Goal: Task Accomplishment & Management: Use online tool/utility

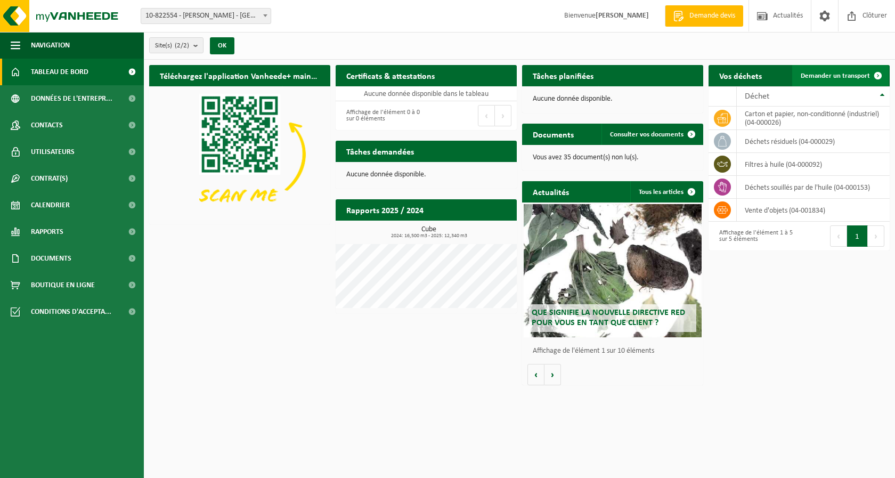
click at [824, 78] on span "Demander un transport" at bounding box center [835, 75] width 69 height 7
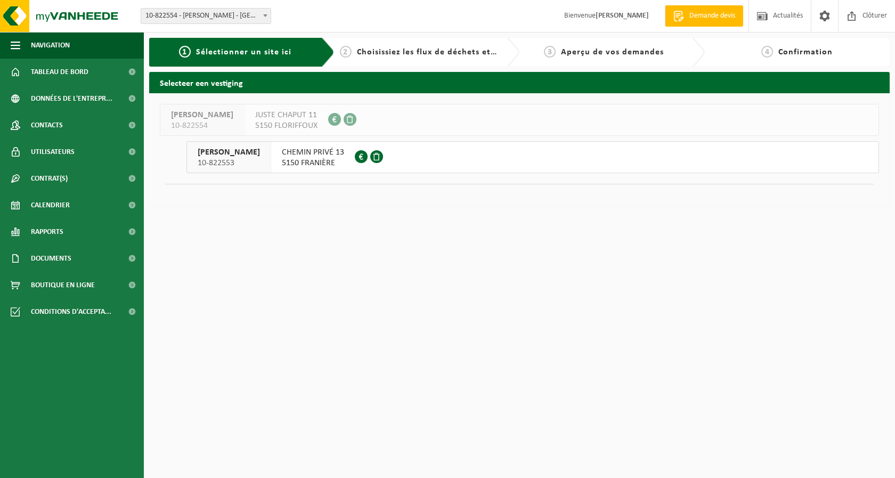
click at [282, 157] on span "CHEMIN PRIVÉ 13" at bounding box center [313, 152] width 62 height 11
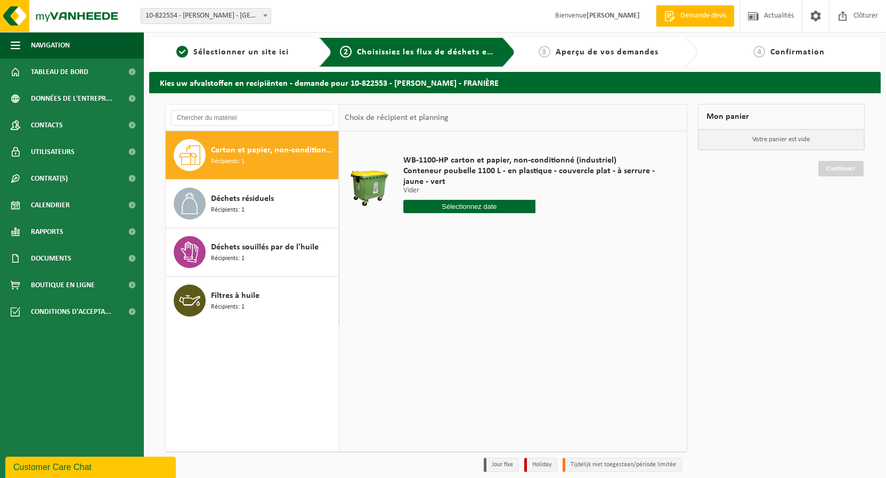
click at [479, 208] on input "text" at bounding box center [469, 206] width 133 height 13
click at [448, 334] on div "28 29 30 31 1 2 3 4 5 6 7 8 9 10 11 12 13 14 15 16 17 18 19 20 21 22 23 24 25 2…" at bounding box center [469, 300] width 131 height 85
click at [523, 230] on icon at bounding box center [524, 230] width 17 height 17
click at [435, 266] on div "2" at bounding box center [432, 266] width 19 height 17
type input "à partir de 2025-09-02"
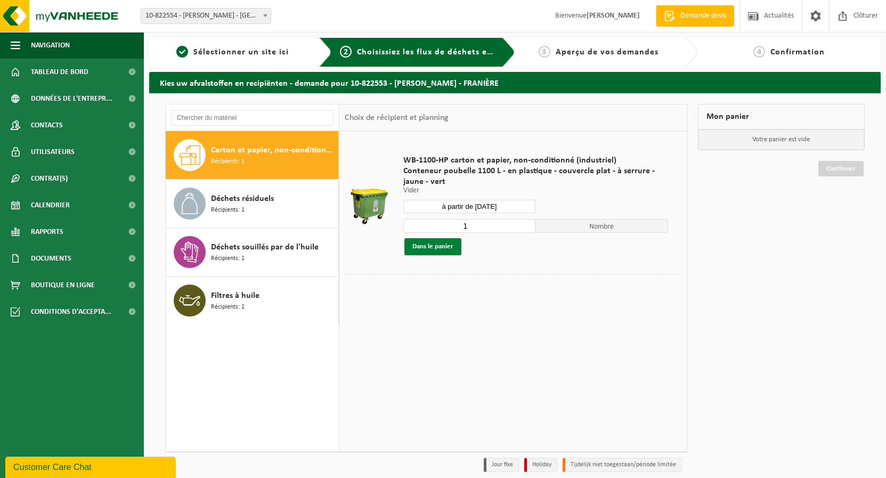
click at [436, 246] on button "Dans le panier" at bounding box center [433, 246] width 57 height 17
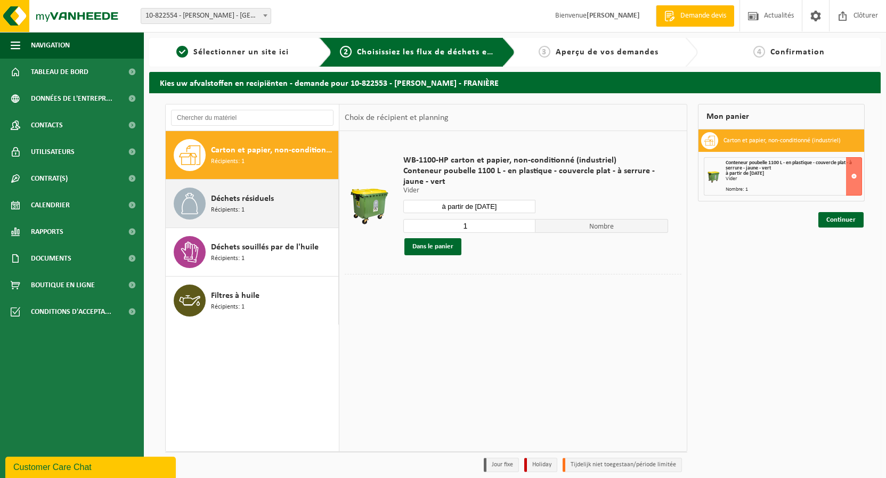
click at [233, 198] on span "Déchets résiduels" at bounding box center [242, 198] width 63 height 13
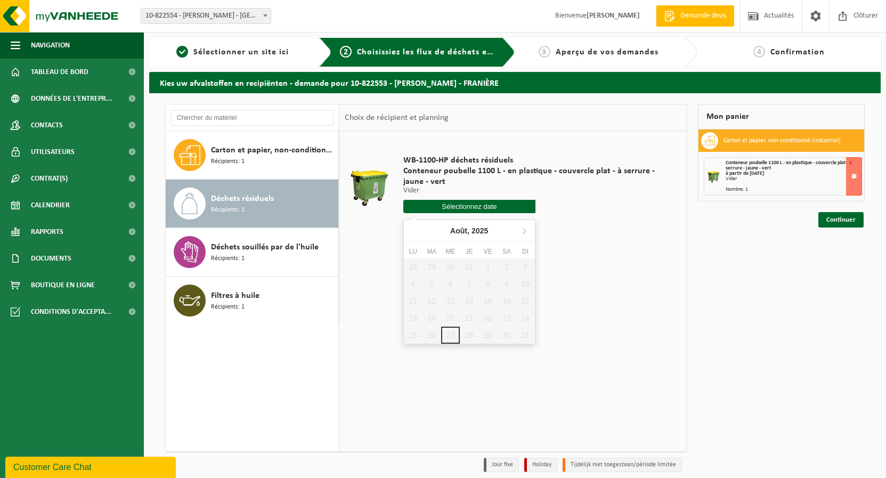
click at [473, 206] on input "text" at bounding box center [469, 206] width 133 height 13
click at [522, 230] on icon at bounding box center [524, 230] width 17 height 17
click at [412, 264] on div "1" at bounding box center [413, 266] width 19 height 17
type input "à partir de 2025-09-01"
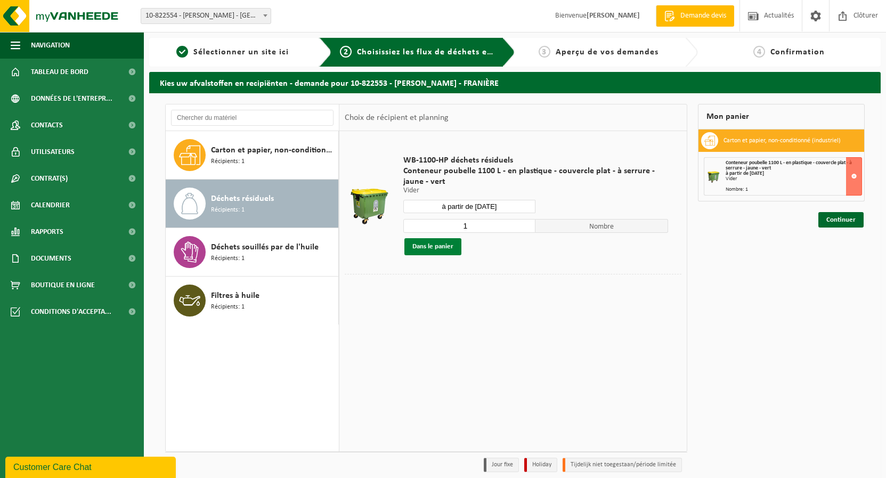
click at [439, 247] on button "Dans le panier" at bounding box center [433, 246] width 57 height 17
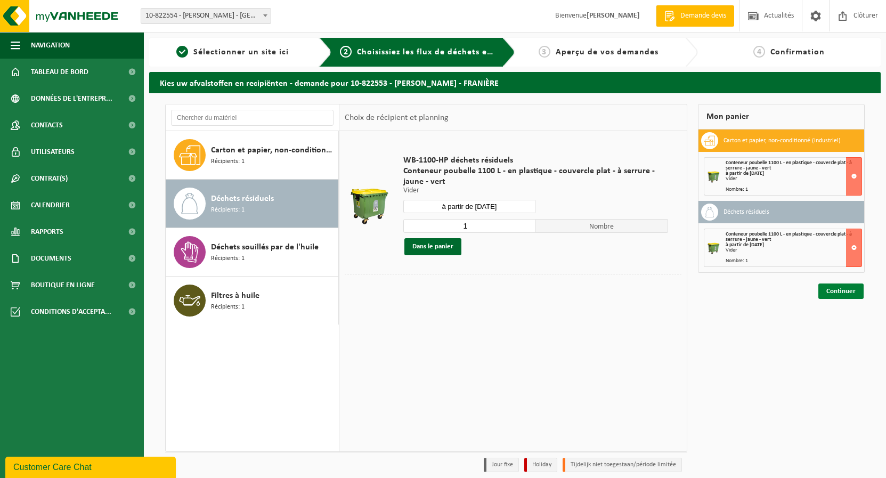
click at [847, 287] on link "Continuer" at bounding box center [841, 291] width 45 height 15
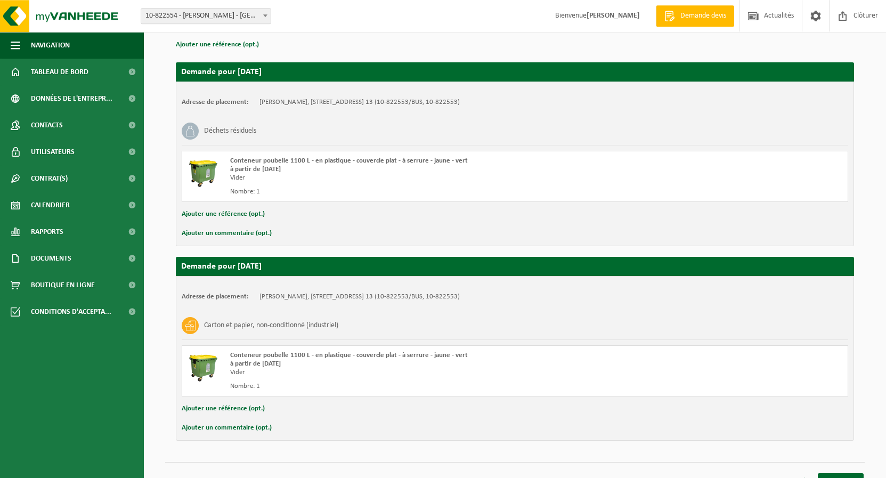
scroll to position [168, 0]
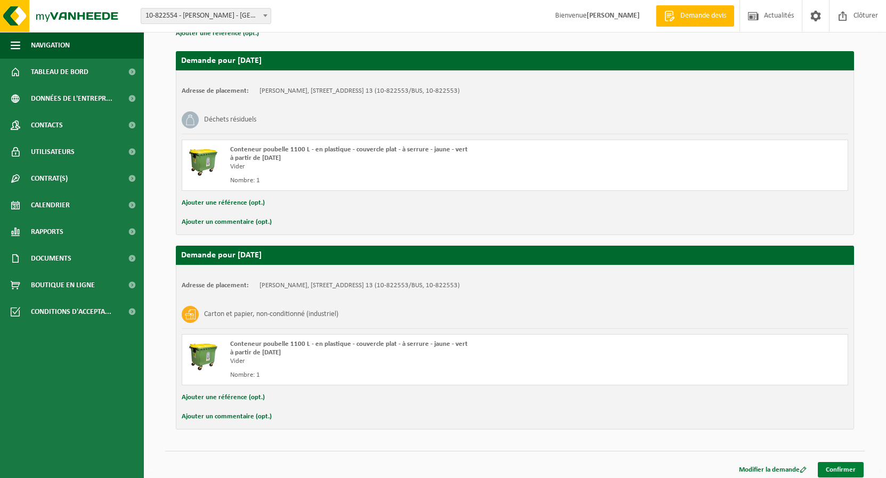
click at [838, 467] on link "Confirmer" at bounding box center [841, 469] width 46 height 15
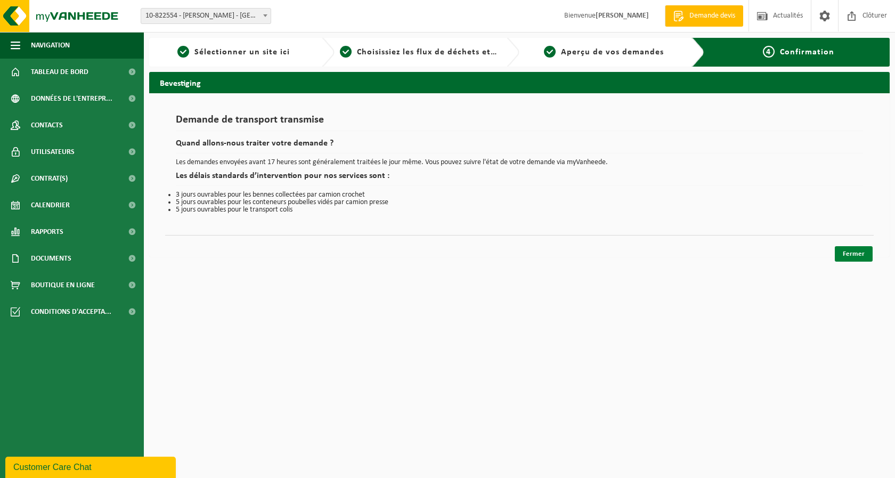
click at [853, 254] on link "Fermer" at bounding box center [854, 253] width 38 height 15
